Goal: Task Accomplishment & Management: Complete application form

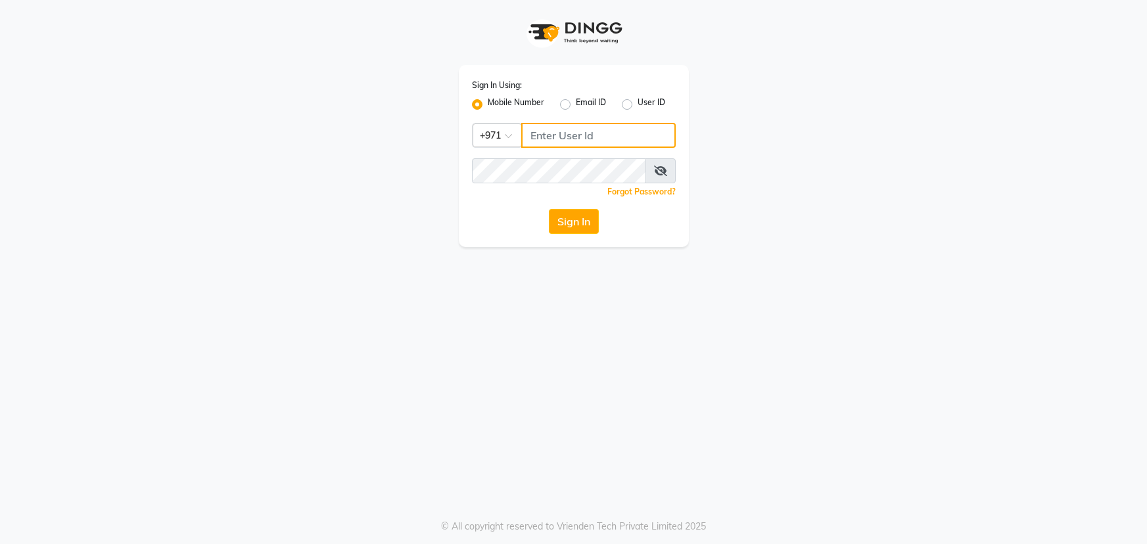
type input "45516698"
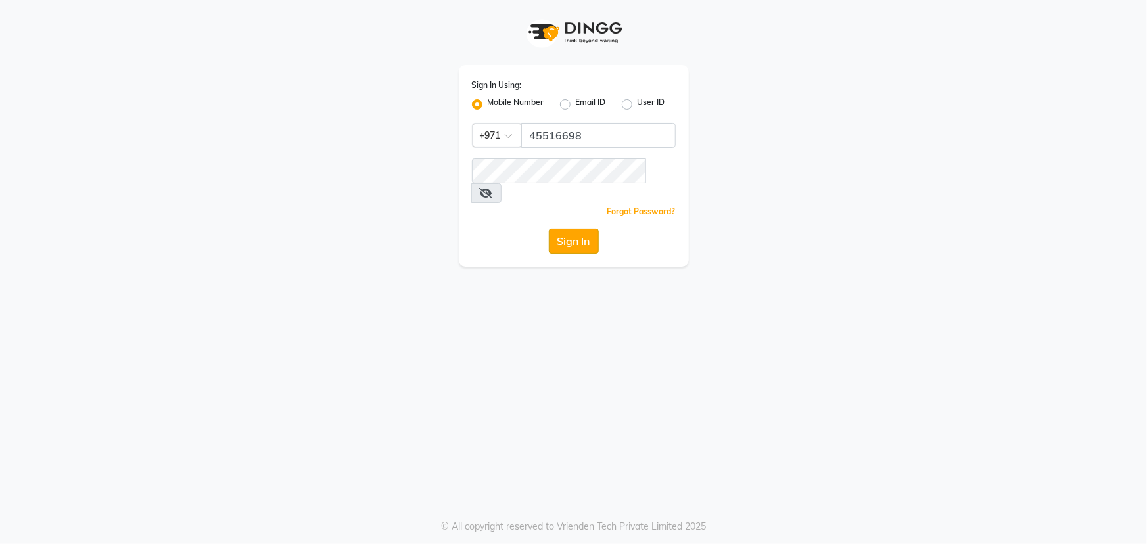
drag, startPoint x: 0, startPoint y: 0, endPoint x: 578, endPoint y: 221, distance: 618.6
click at [578, 229] on button "Sign In" at bounding box center [574, 241] width 50 height 25
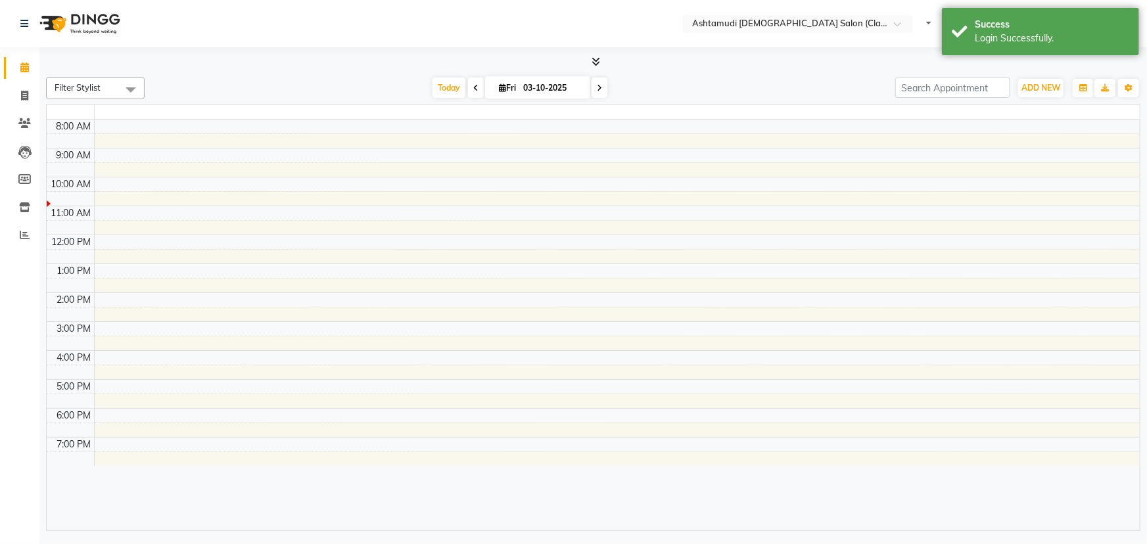
select select "en"
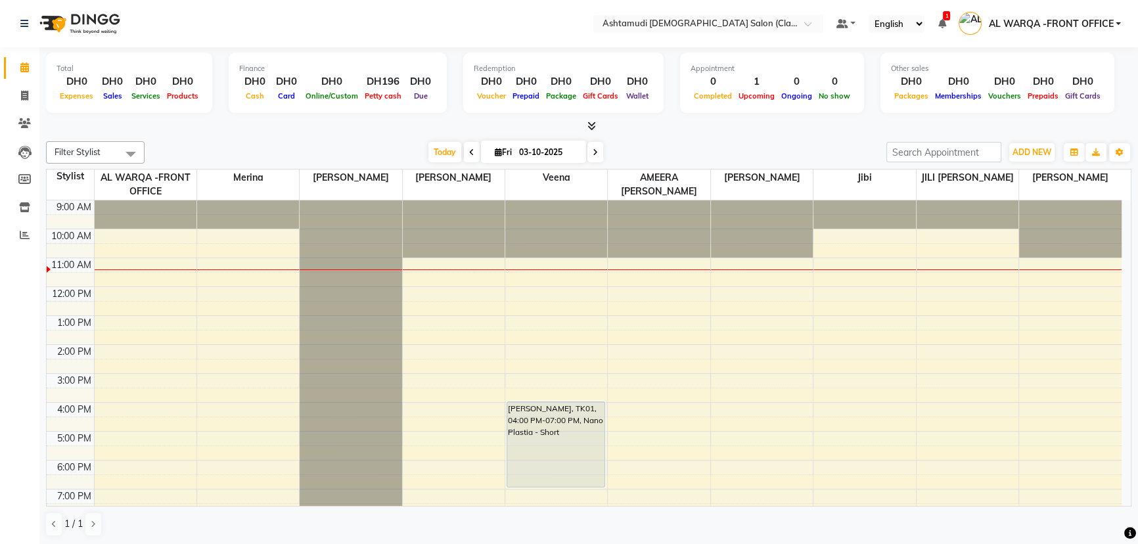
click at [19, 16] on div at bounding box center [72, 23] width 123 height 37
click at [1025, 147] on span "ADD NEW" at bounding box center [1032, 152] width 39 height 10
click at [1022, 173] on button "Add Appointment" at bounding box center [1002, 176] width 104 height 17
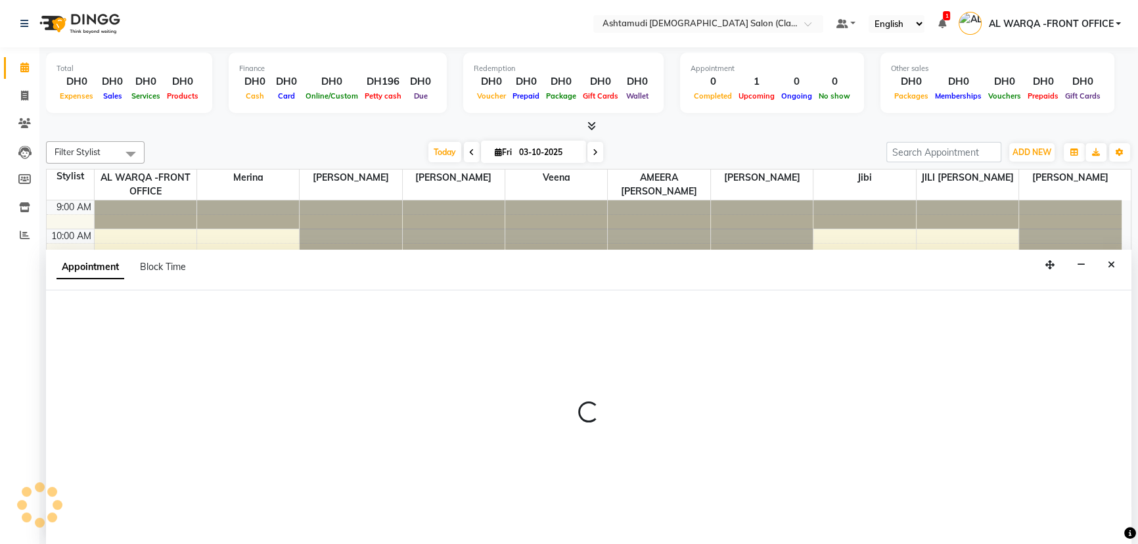
select select "600"
select select "tentative"
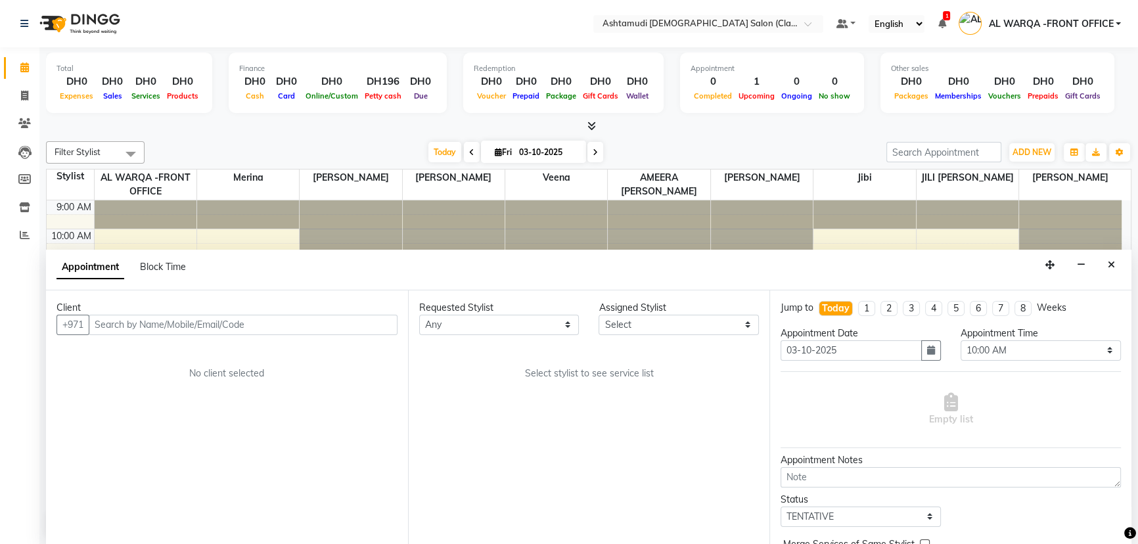
click at [238, 322] on input "text" at bounding box center [243, 325] width 309 height 20
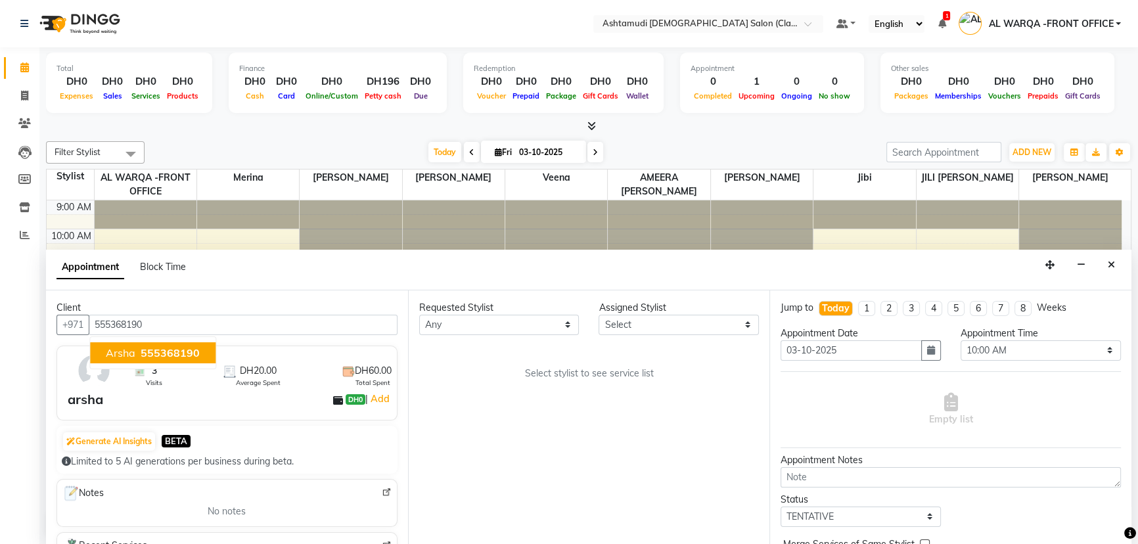
click at [162, 348] on span "555368190" at bounding box center [170, 352] width 59 height 13
type input "555368190"
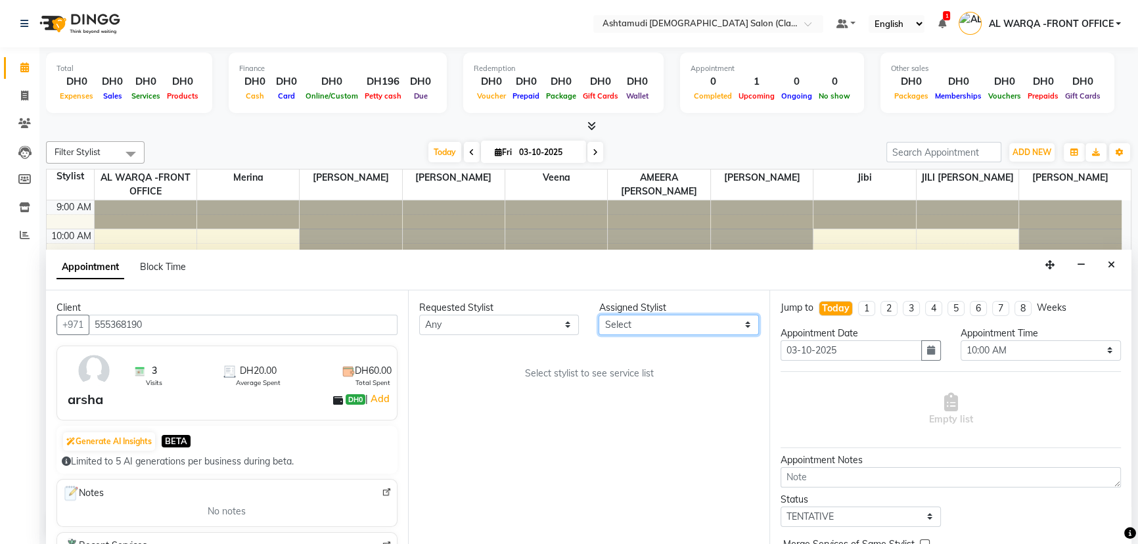
click at [645, 325] on select "Select AL WARQA -FRONT OFFICE AMEERA [PERSON_NAME] [PERSON_NAME] JILI [PERSON_N…" at bounding box center [679, 325] width 160 height 20
select select "82444"
click at [599, 315] on select "Select AL WARQA -FRONT OFFICE AMEERA [PERSON_NAME] [PERSON_NAME] JILI [PERSON_N…" at bounding box center [679, 325] width 160 height 20
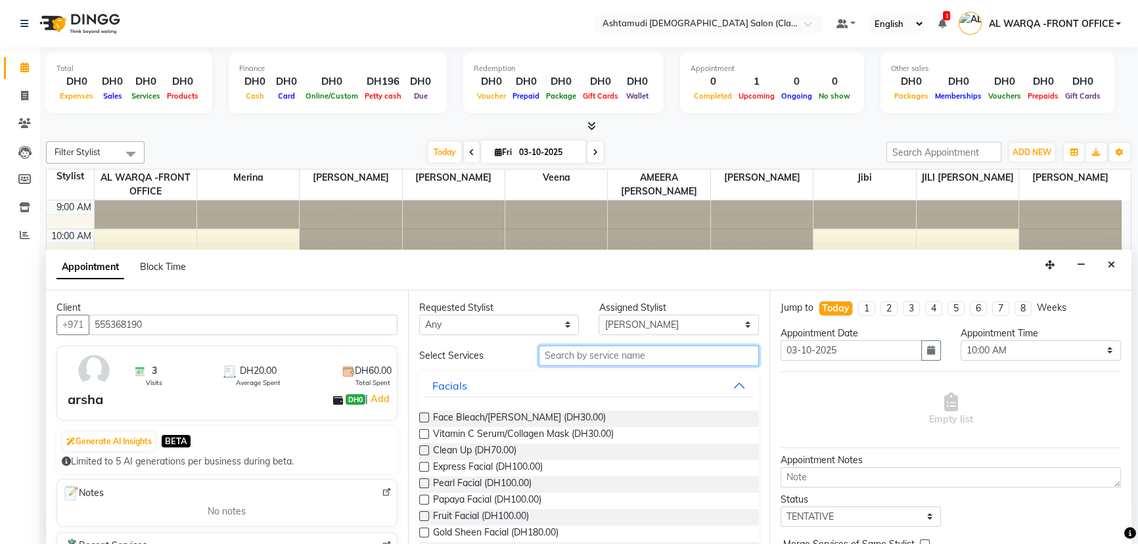
click at [564, 356] on input "text" at bounding box center [649, 356] width 220 height 20
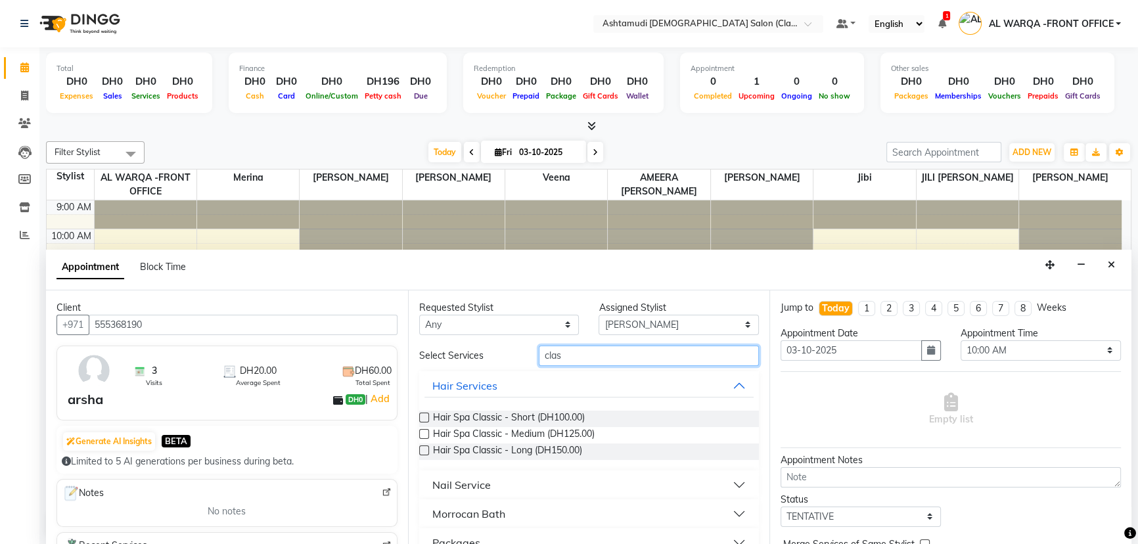
type input "clas"
click at [649, 483] on button "Nail Service" at bounding box center [589, 485] width 330 height 24
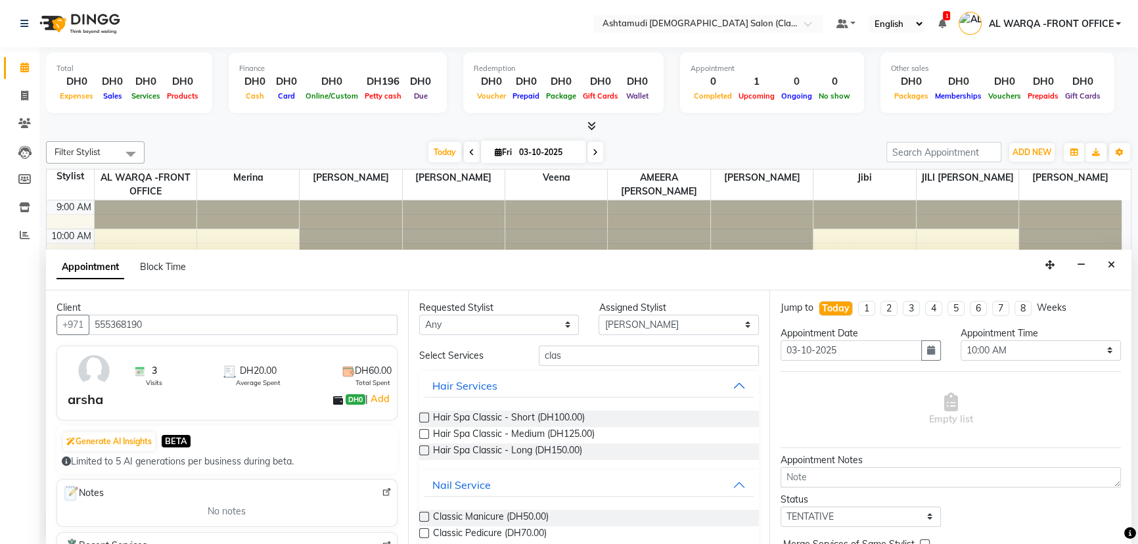
click at [423, 515] on label at bounding box center [424, 517] width 10 height 10
click at [423, 515] on input "checkbox" at bounding box center [423, 518] width 9 height 9
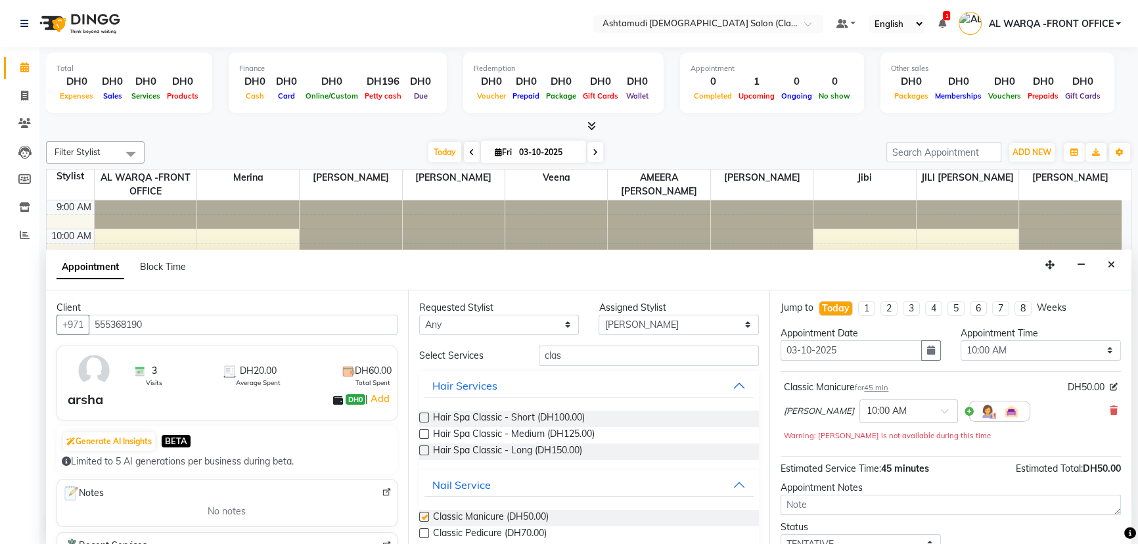
checkbox input "false"
click at [420, 533] on label at bounding box center [424, 533] width 10 height 10
click at [420, 533] on input "checkbox" at bounding box center [423, 534] width 9 height 9
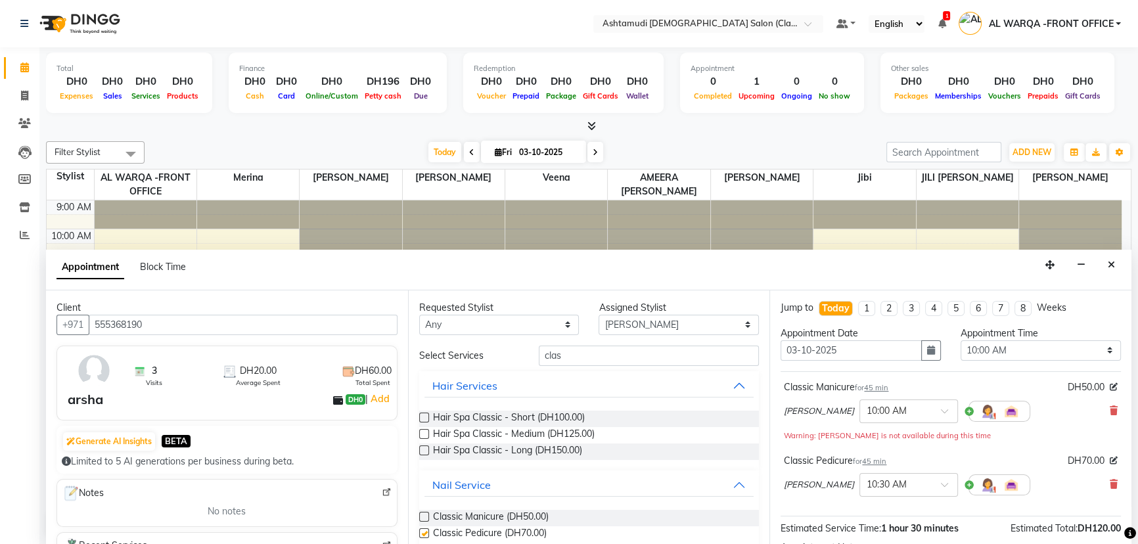
checkbox input "false"
click at [1006, 354] on select "Select 10:00 AM 10:30 AM 11:00 AM 11:30 AM 12:00 PM 12:30 PM 01:00 PM 01:30 PM …" at bounding box center [1041, 350] width 160 height 20
select select "780"
click at [961, 340] on select "Select 10:00 AM 10:30 AM 11:00 AM 11:30 AM 12:00 PM 12:30 PM 01:00 PM 01:30 PM …" at bounding box center [1041, 350] width 160 height 20
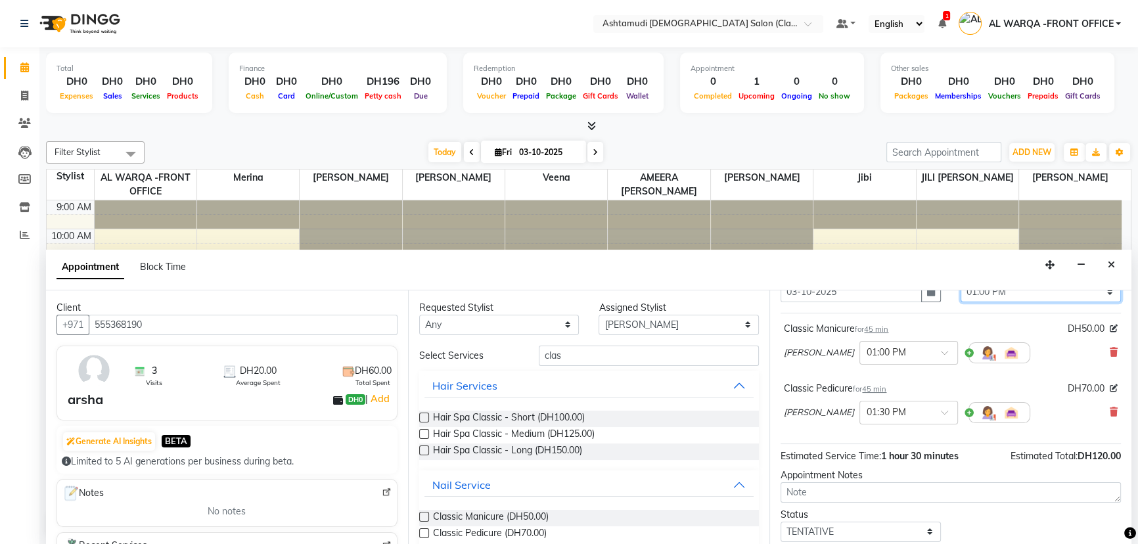
scroll to position [137, 0]
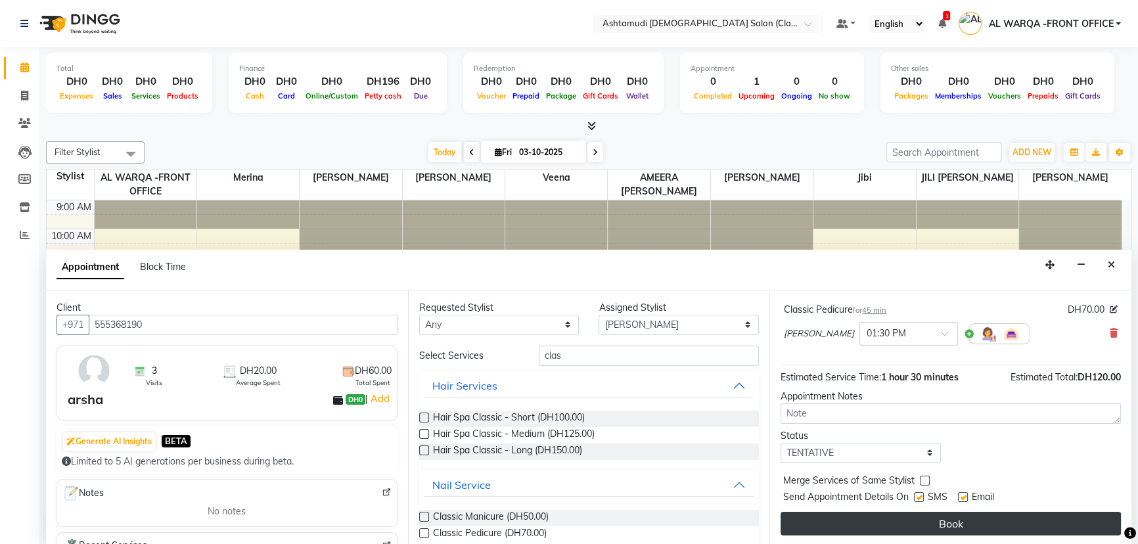
click at [926, 528] on button "Book" at bounding box center [951, 524] width 340 height 24
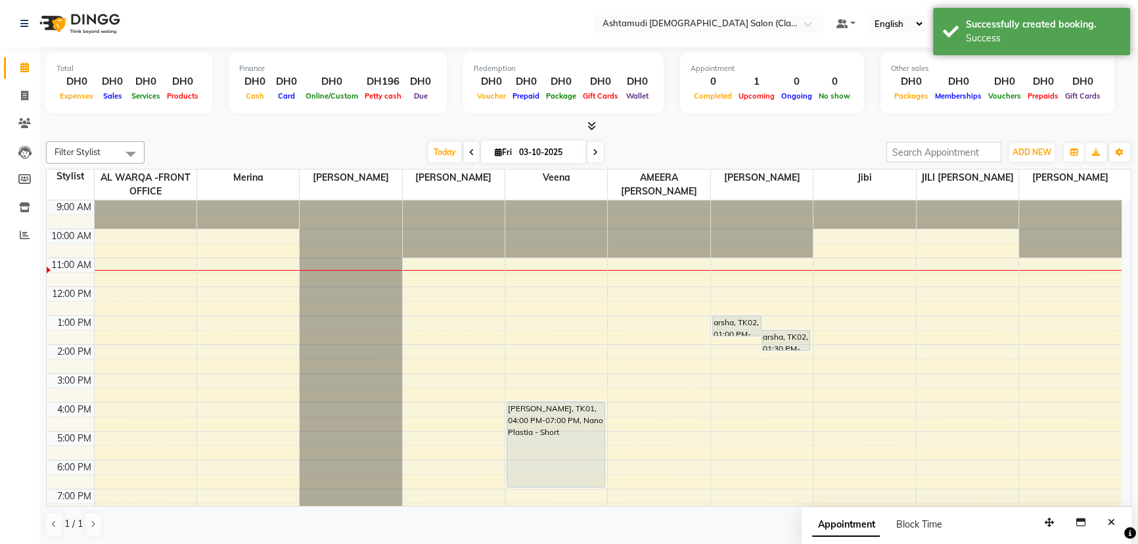
scroll to position [0, 0]
